Goal: Task Accomplishment & Management: Manage account settings

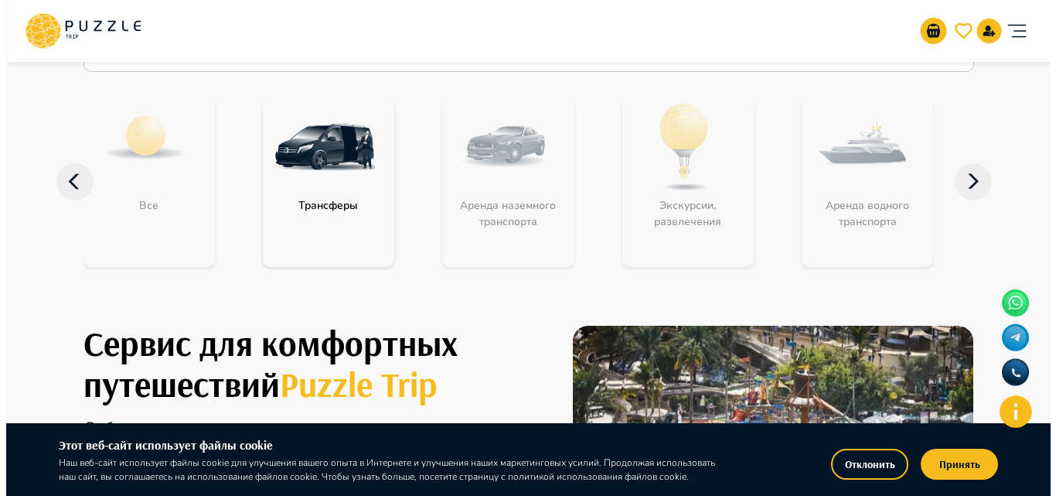
scroll to position [155, 0]
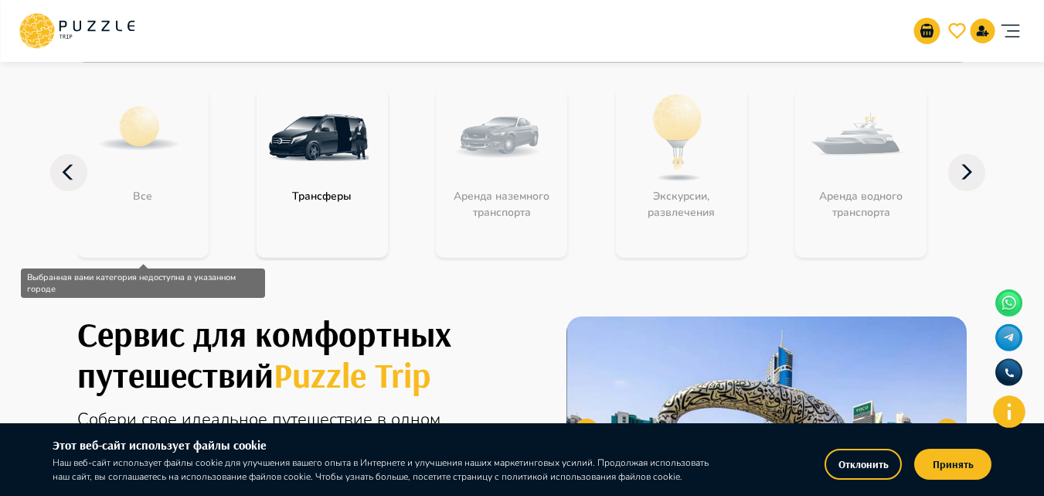
click at [161, 171] on div "Все" at bounding box center [142, 172] width 131 height 170
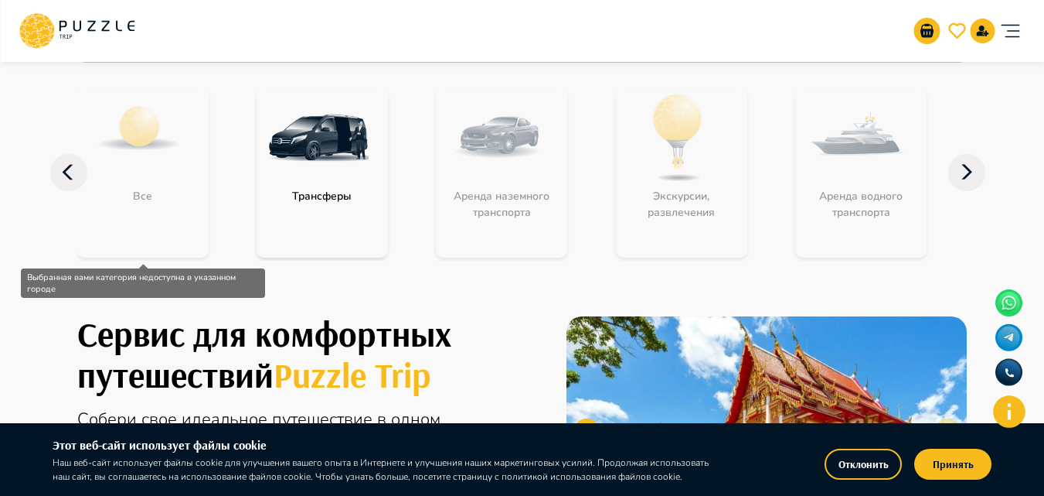
click at [138, 204] on div "Все" at bounding box center [142, 172] width 131 height 170
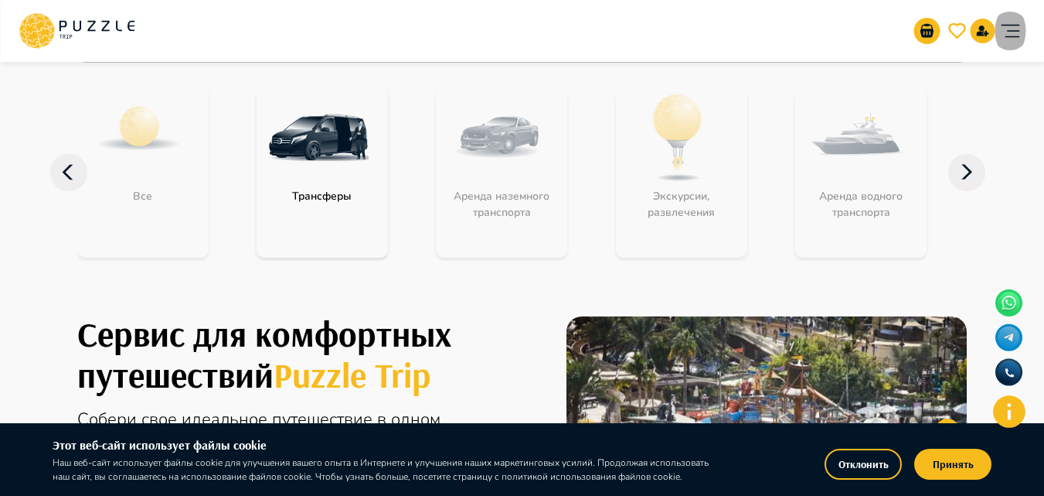
click at [1020, 26] on icon "account of current user" at bounding box center [1010, 30] width 31 height 31
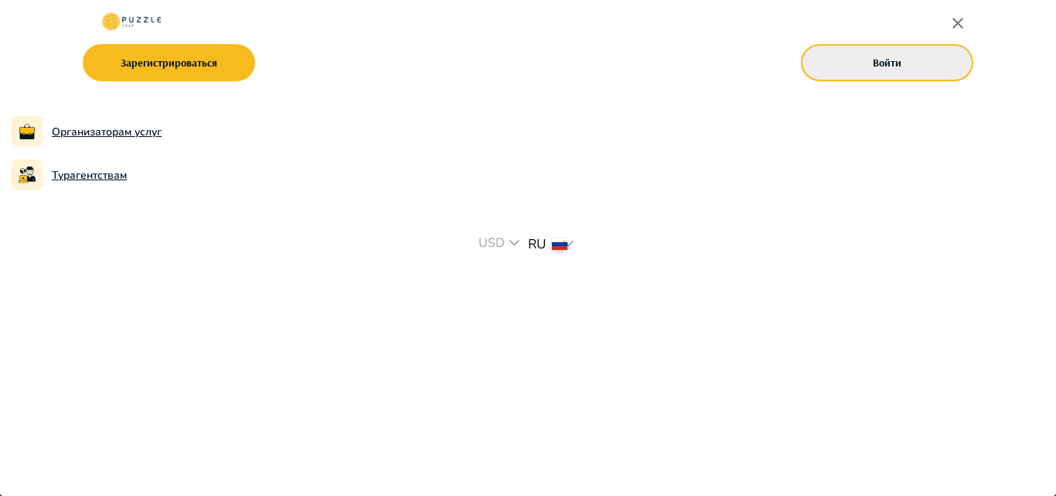
click at [942, 66] on button "Войти" at bounding box center [887, 62] width 172 height 37
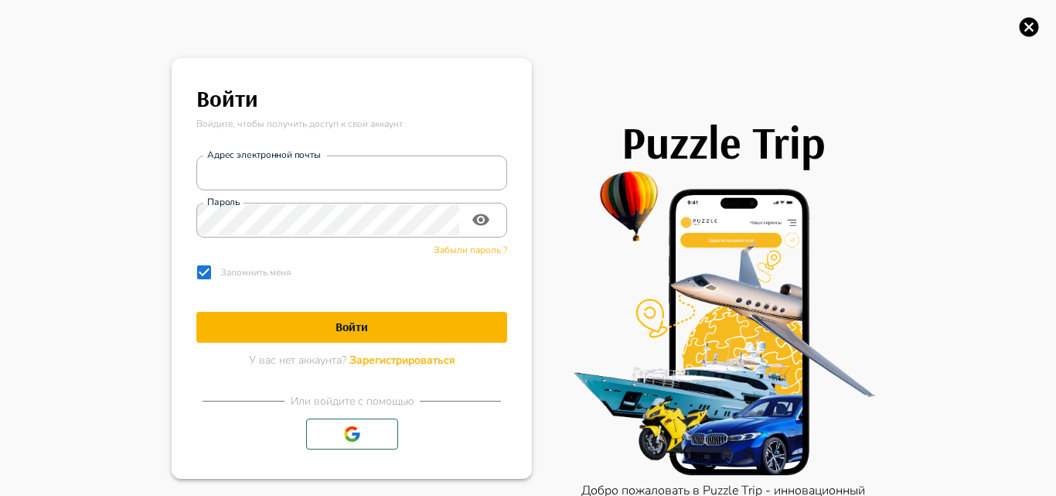
type input "**********"
click at [451, 326] on h1 "Войти" at bounding box center [351, 326] width 311 height 15
click at [380, 331] on h1 "Войти" at bounding box center [351, 326] width 311 height 15
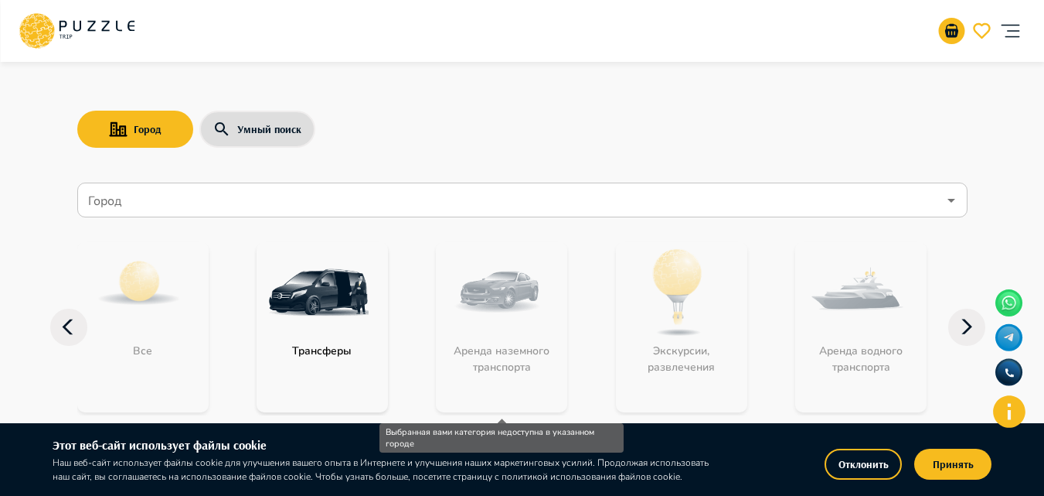
click at [469, 324] on div "Аренда наземного транспорта" at bounding box center [501, 327] width 131 height 170
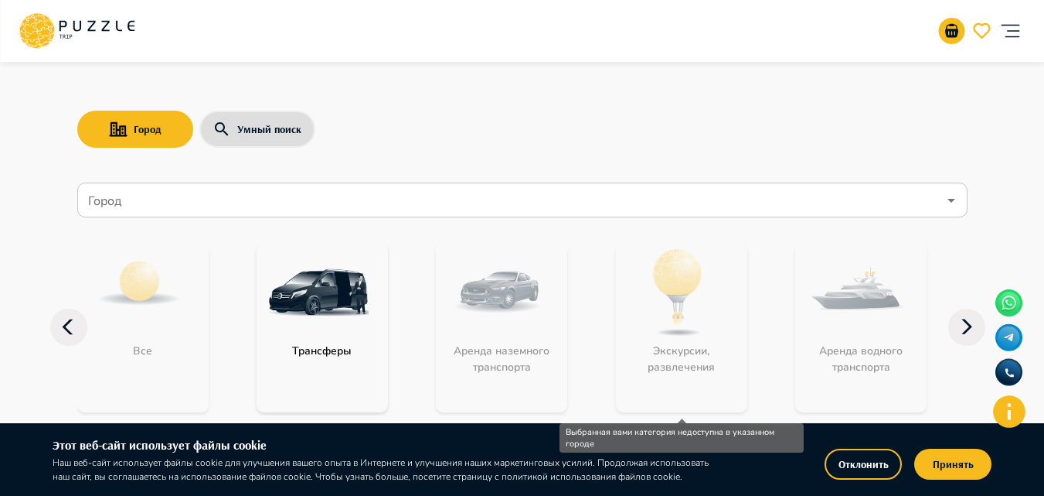
click at [659, 319] on div "Экскурсии, развлечения" at bounding box center [681, 327] width 131 height 170
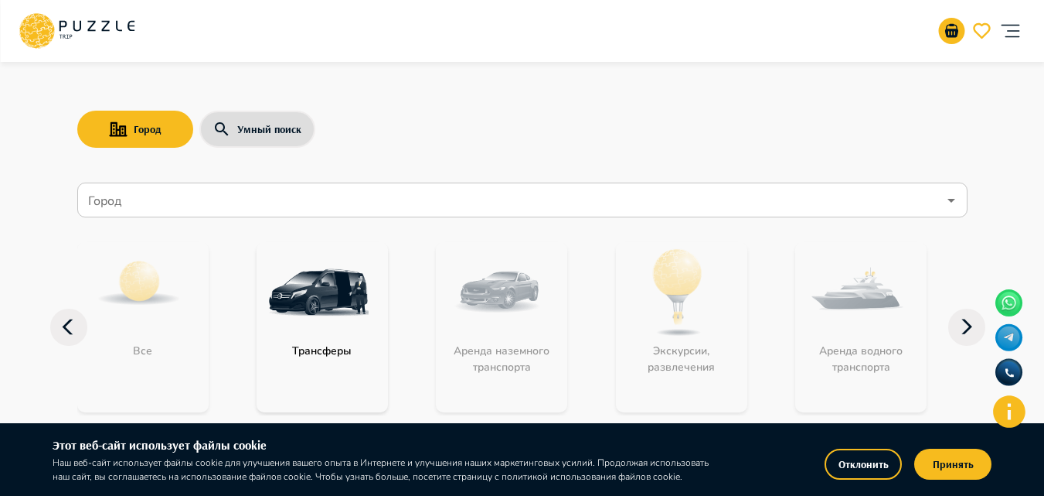
click at [973, 325] on icon at bounding box center [967, 326] width 37 height 37
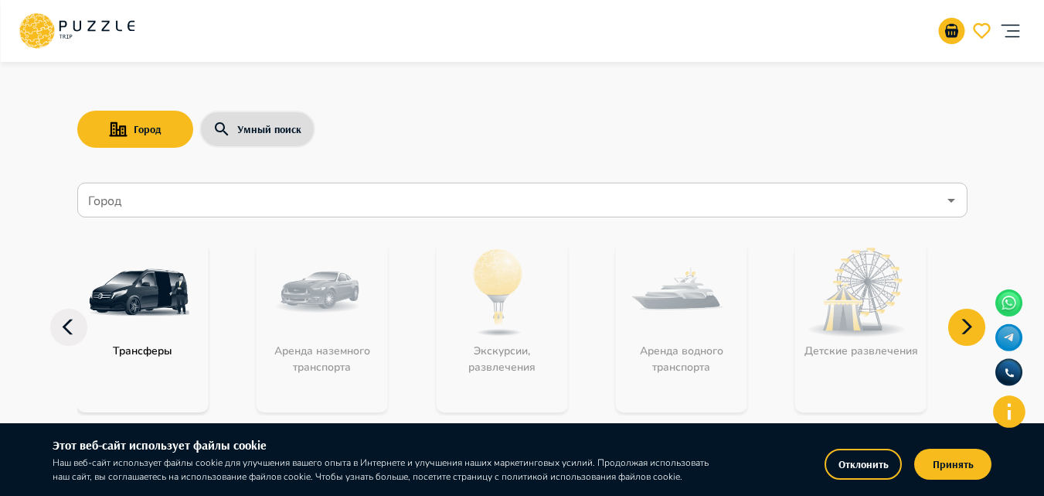
click at [973, 325] on icon at bounding box center [967, 326] width 37 height 37
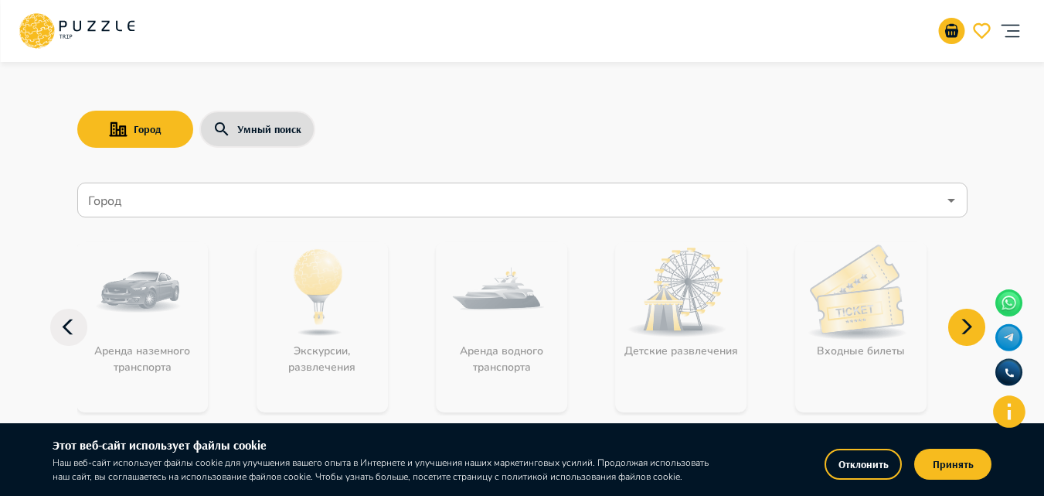
click at [973, 325] on icon at bounding box center [967, 326] width 37 height 37
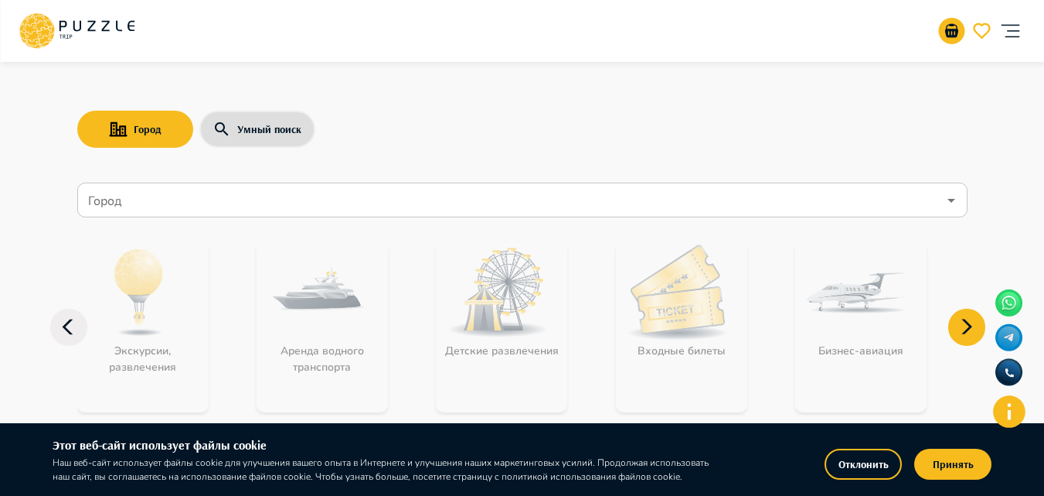
click at [973, 325] on icon at bounding box center [967, 326] width 37 height 37
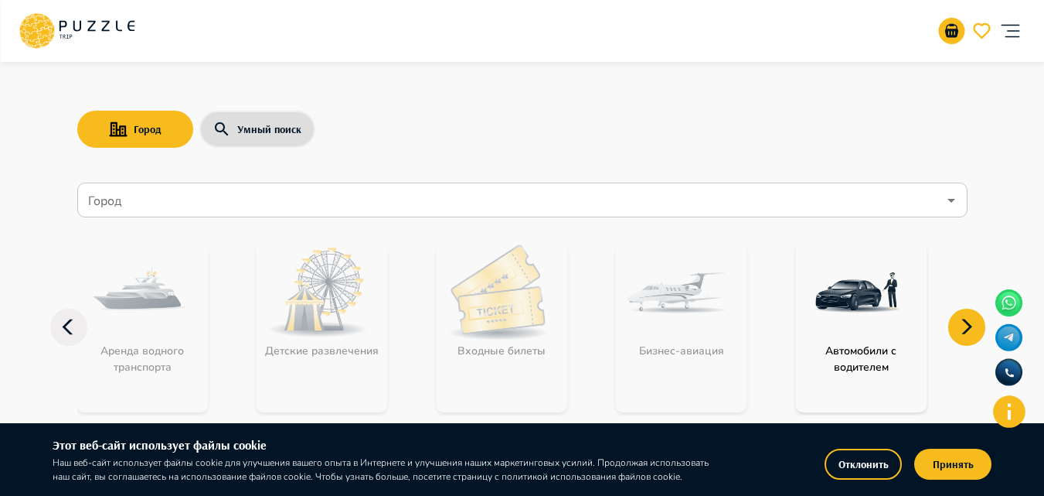
click at [973, 325] on icon at bounding box center [967, 326] width 37 height 37
click at [1007, 31] on icon "account of current user" at bounding box center [1010, 30] width 31 height 31
